Goal: Browse casually: Explore the website without a specific task or goal

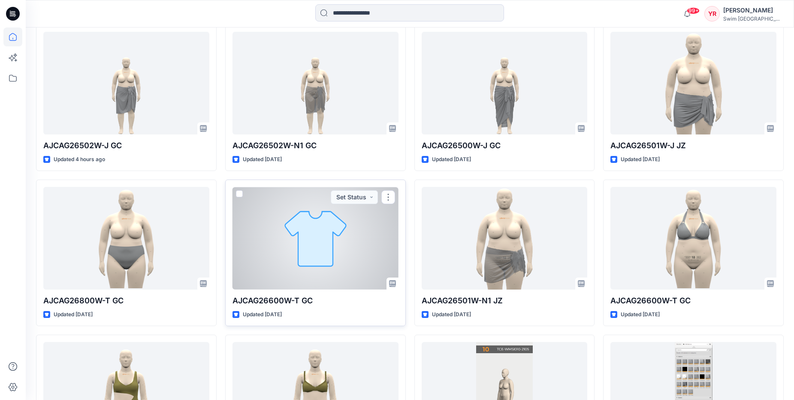
scroll to position [265, 0]
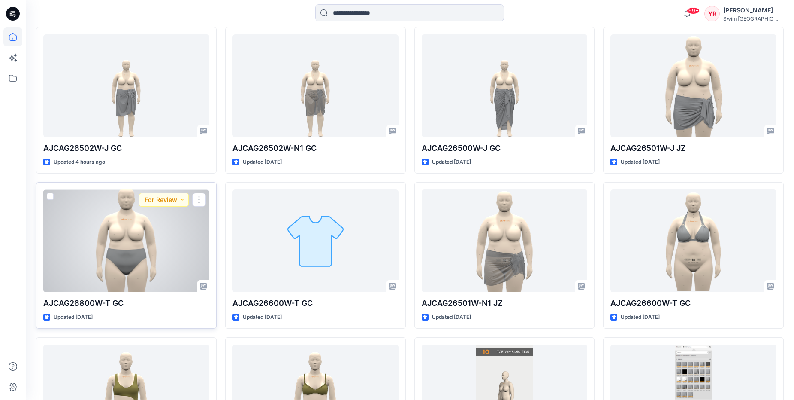
click at [136, 260] on div at bounding box center [126, 240] width 166 height 103
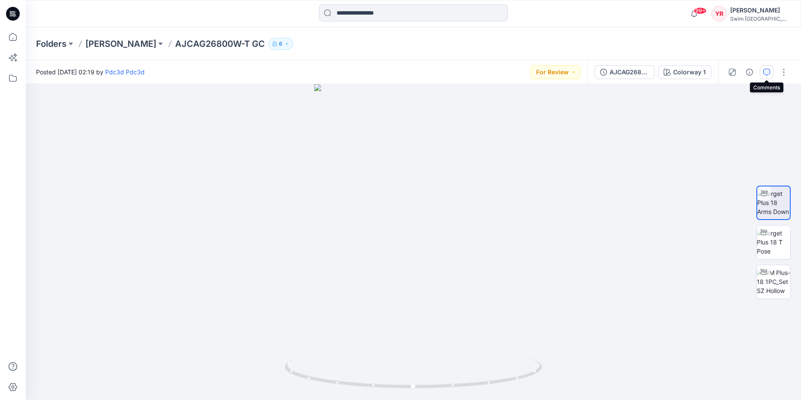
click at [765, 69] on icon "button" at bounding box center [766, 72] width 7 height 7
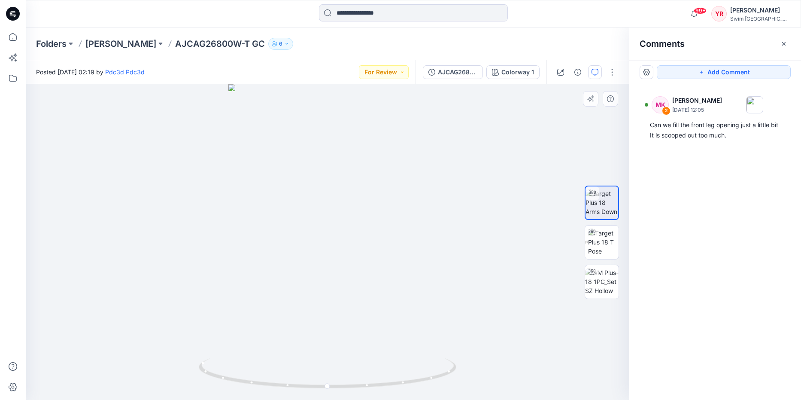
click at [260, 306] on div at bounding box center [327, 241] width 603 height 315
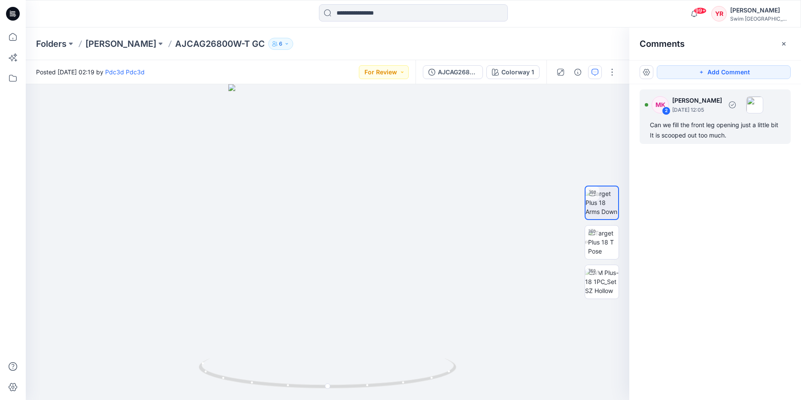
click at [665, 109] on div "2" at bounding box center [666, 110] width 9 height 9
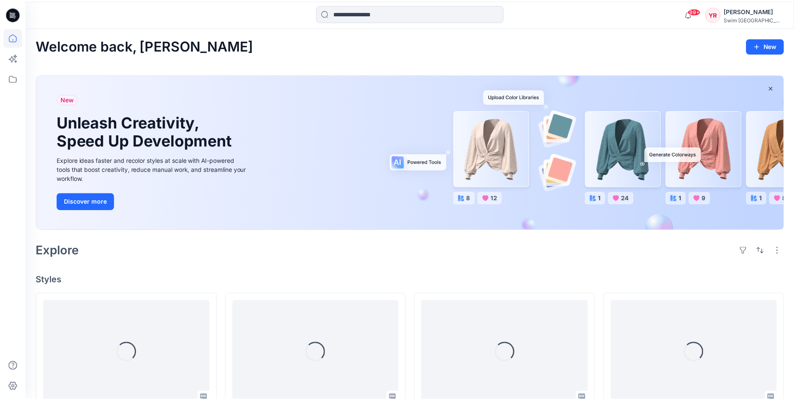
scroll to position [265, 0]
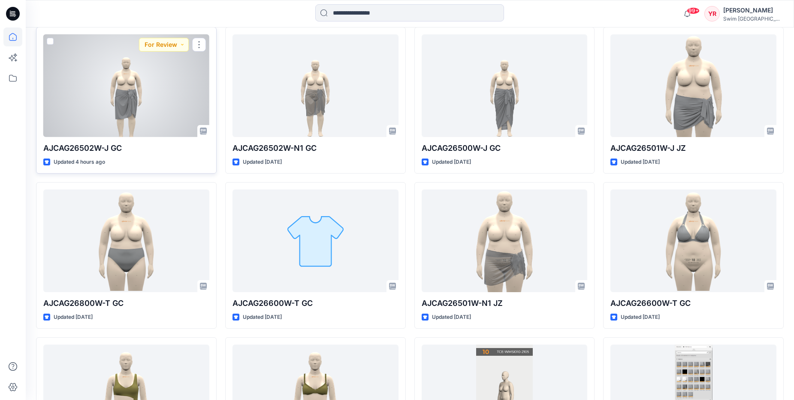
click at [140, 110] on div at bounding box center [126, 85] width 166 height 103
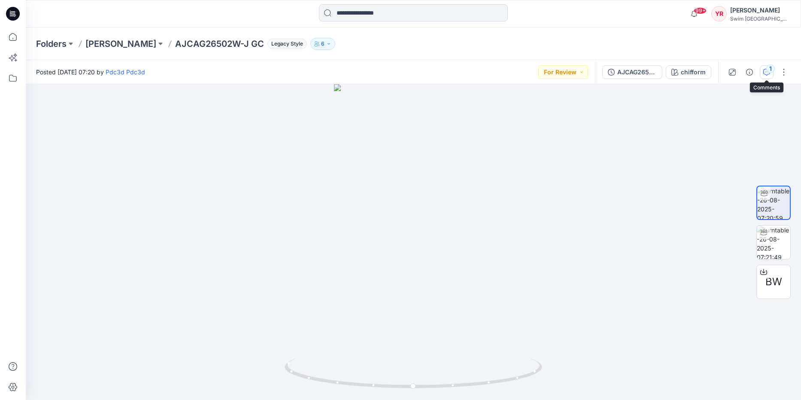
click at [763, 71] on icon "button" at bounding box center [766, 72] width 7 height 7
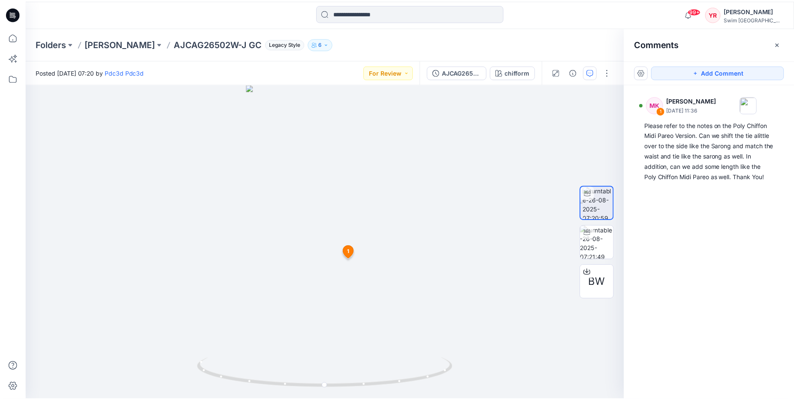
scroll to position [265, 0]
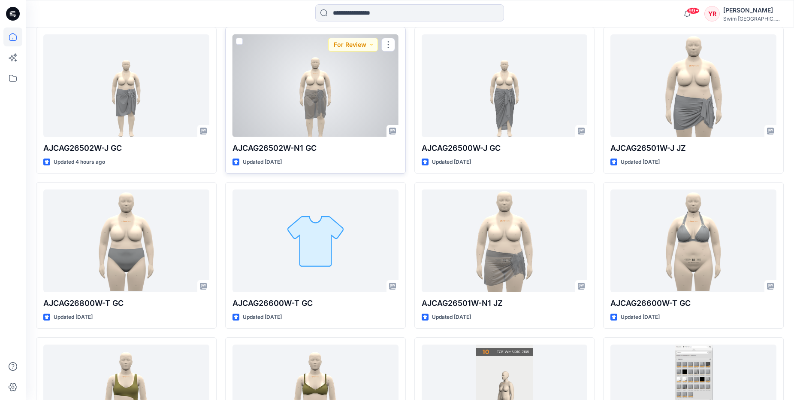
click at [333, 124] on div at bounding box center [316, 85] width 166 height 103
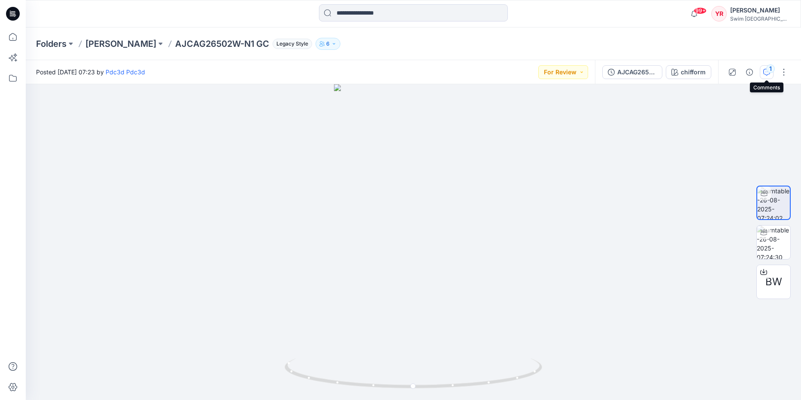
click at [769, 70] on div "1" at bounding box center [770, 68] width 9 height 9
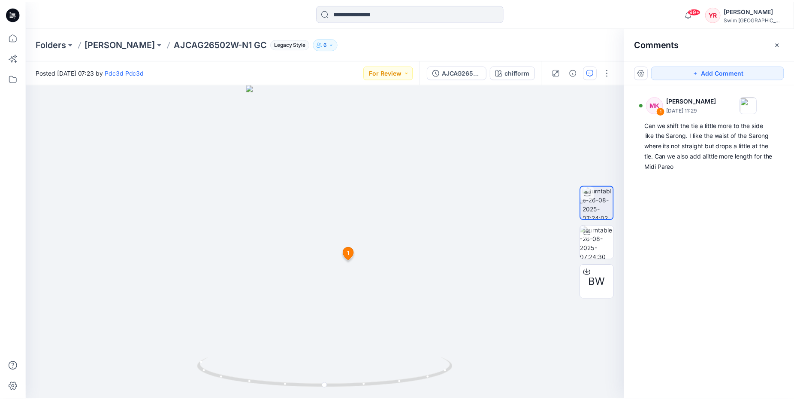
scroll to position [265, 0]
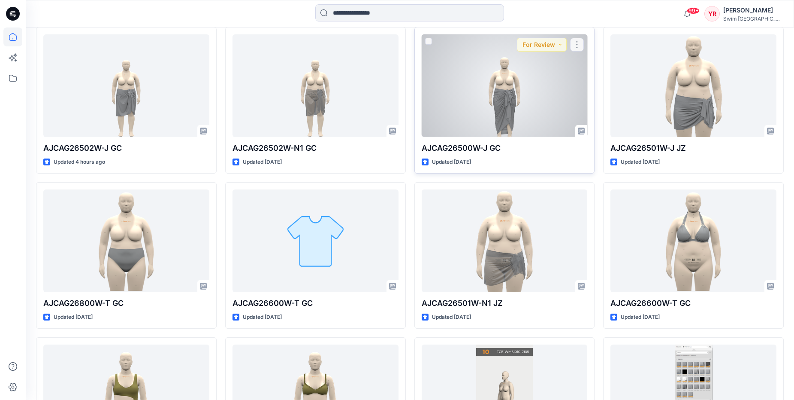
click at [508, 92] on div at bounding box center [505, 85] width 166 height 103
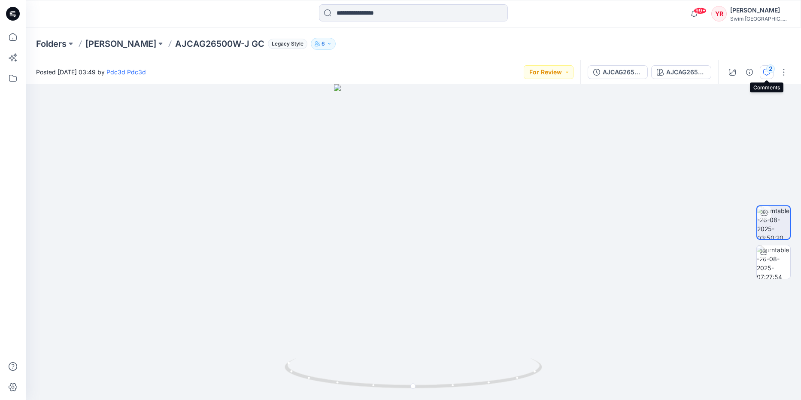
click at [767, 72] on icon "button" at bounding box center [766, 72] width 7 height 7
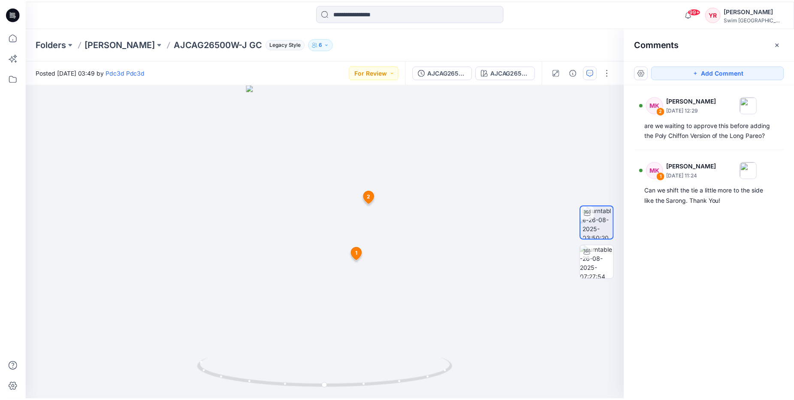
scroll to position [265, 0]
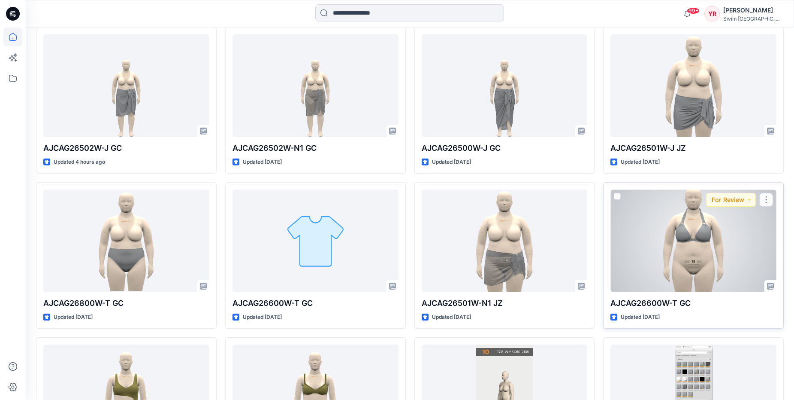
click at [717, 264] on div at bounding box center [694, 240] width 166 height 103
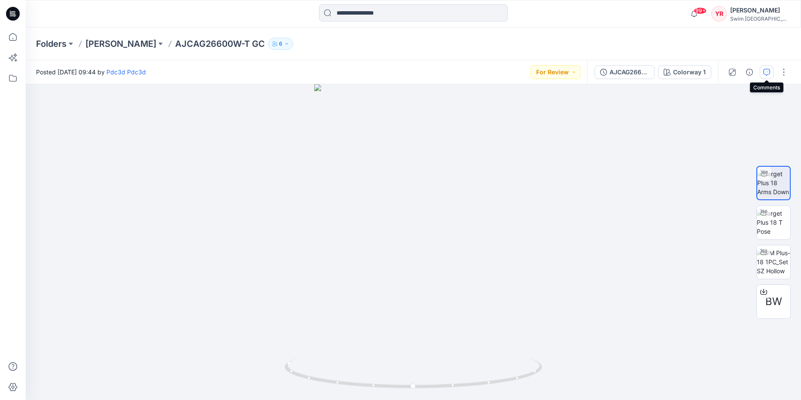
click at [768, 70] on icon "button" at bounding box center [766, 72] width 7 height 7
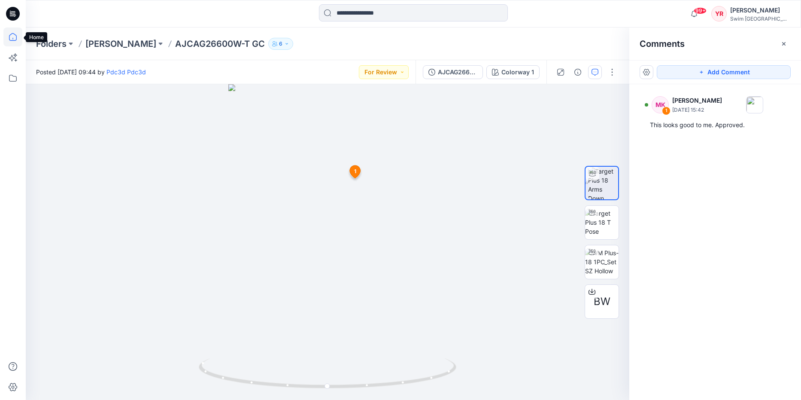
click at [6, 32] on icon at bounding box center [12, 36] width 19 height 19
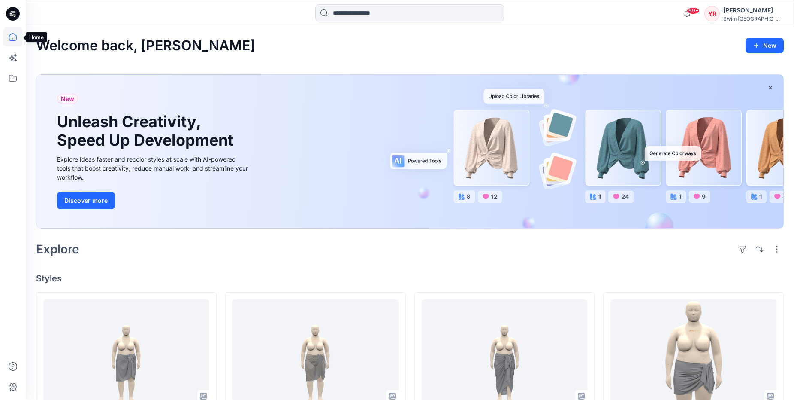
click at [11, 38] on icon at bounding box center [12, 36] width 19 height 19
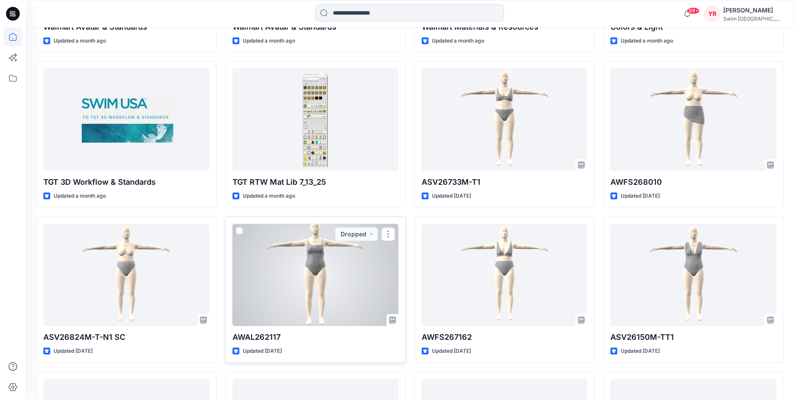
scroll to position [927, 0]
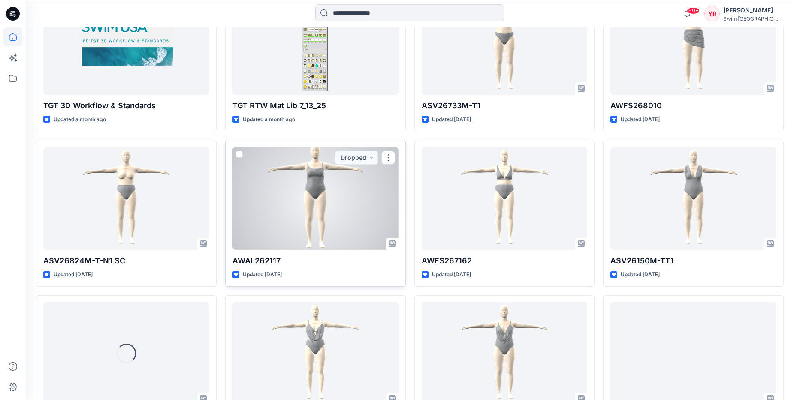
click at [327, 205] on div at bounding box center [316, 198] width 166 height 103
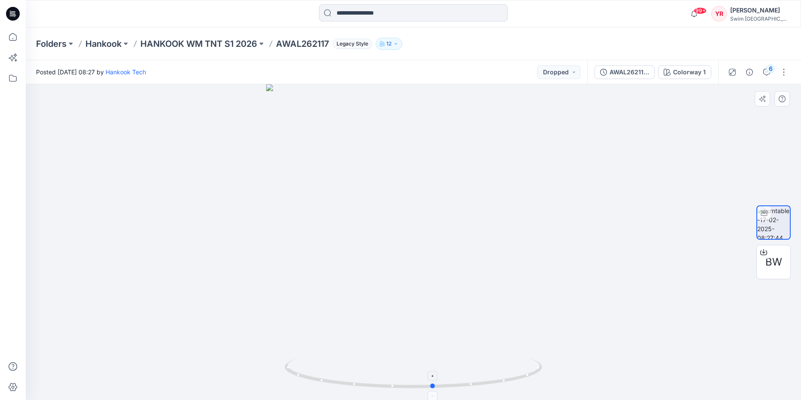
drag, startPoint x: 525, startPoint y: 374, endPoint x: 288, endPoint y: 362, distance: 237.6
click at [288, 362] on icon at bounding box center [415, 374] width 260 height 32
drag, startPoint x: 418, startPoint y: 233, endPoint x: 420, endPoint y: 280, distance: 47.7
click at [420, 280] on img at bounding box center [413, 241] width 391 height 315
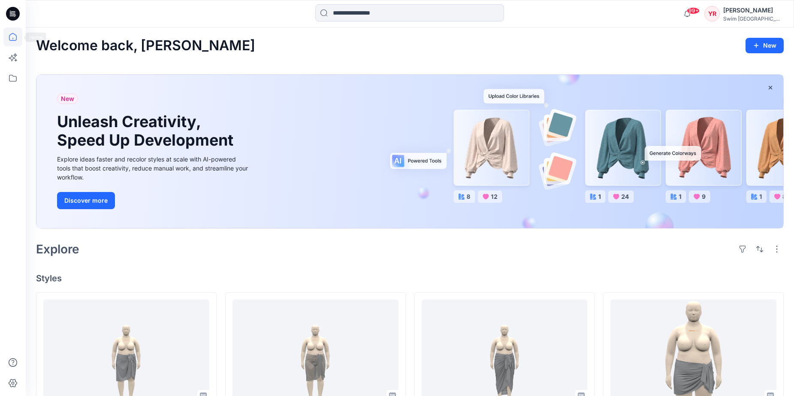
click at [16, 39] on icon at bounding box center [12, 36] width 19 height 19
